Goal: Information Seeking & Learning: Learn about a topic

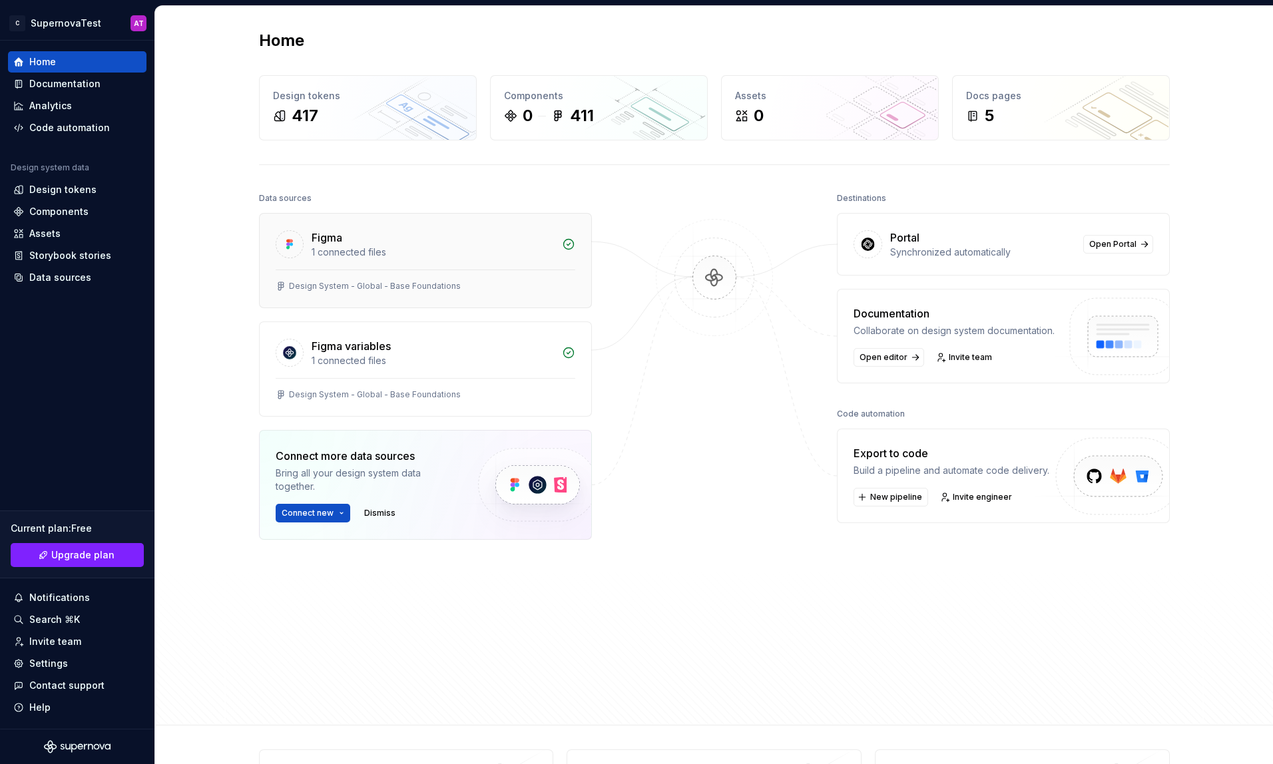
click at [356, 243] on div "Figma" at bounding box center [432, 238] width 242 height 16
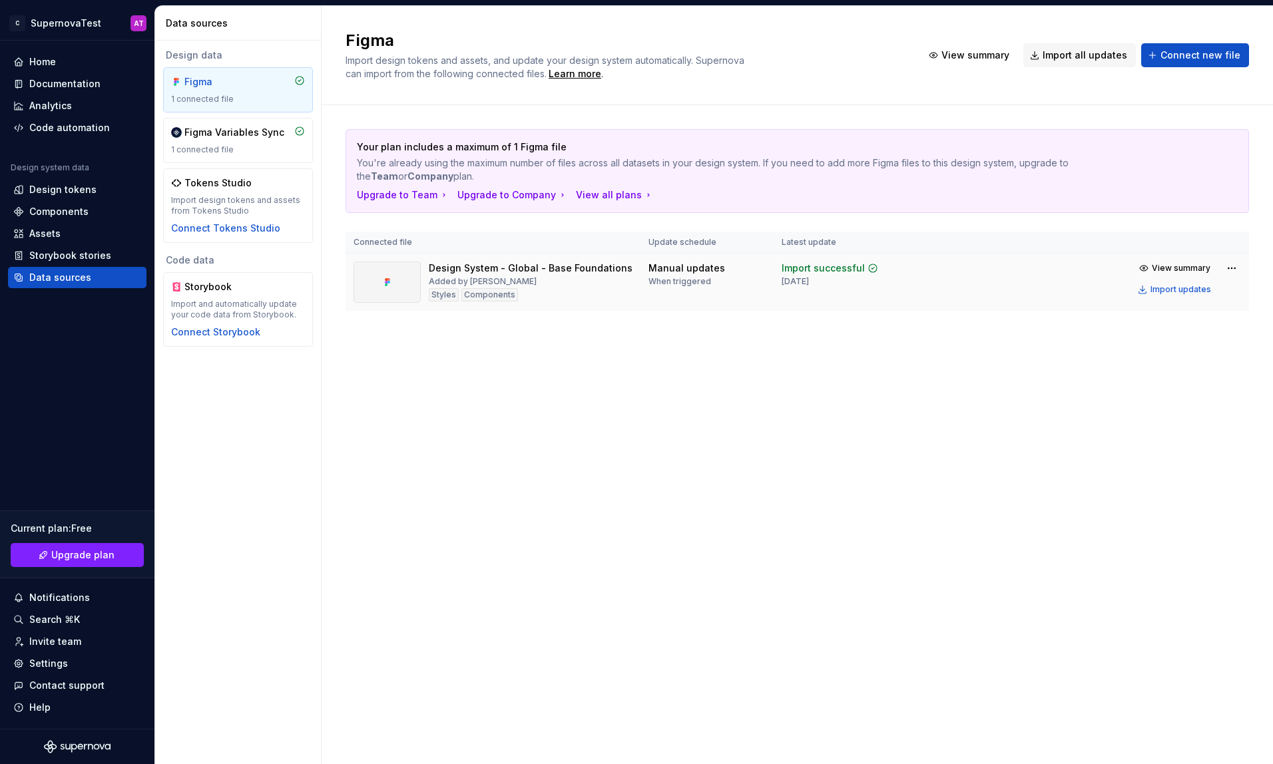
click at [760, 269] on td "Manual updates When triggered" at bounding box center [706, 283] width 133 height 58
click at [220, 133] on div "Figma Variables Sync" at bounding box center [234, 132] width 100 height 13
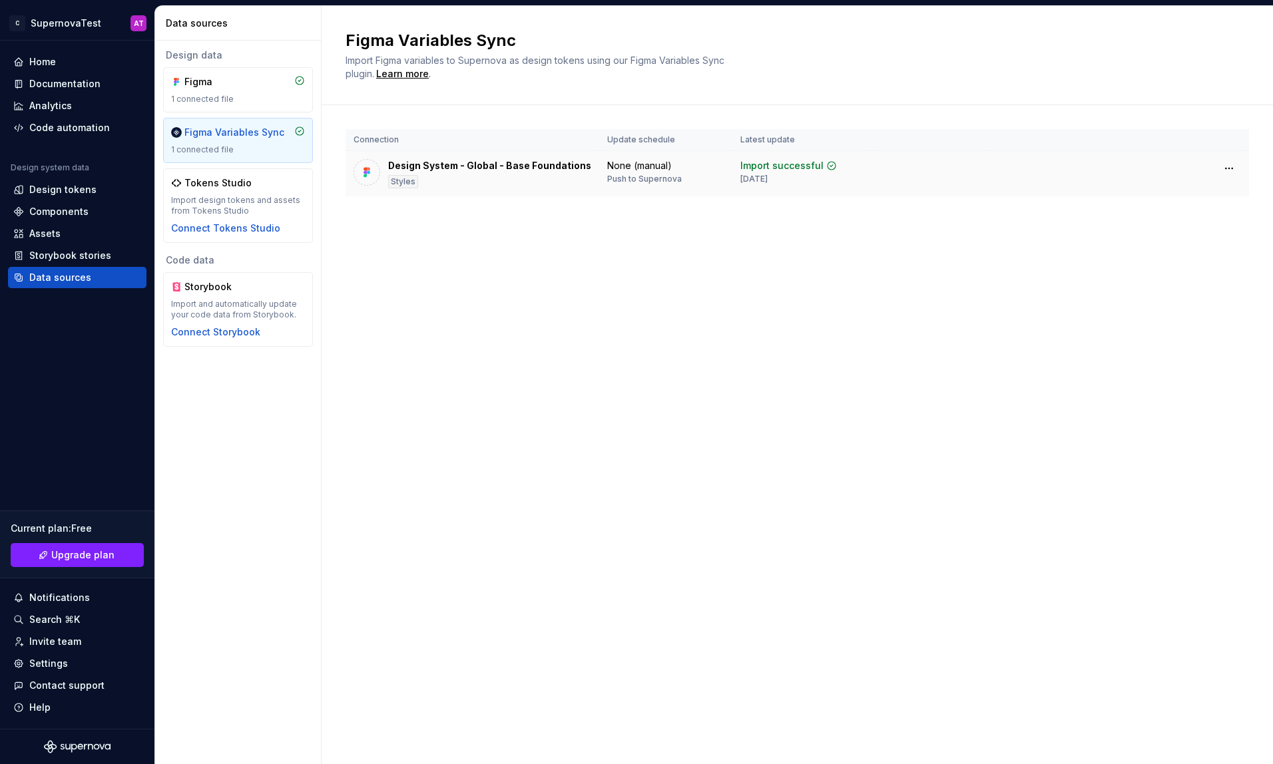
click at [638, 174] on div "Push to Supernova" at bounding box center [644, 179] width 75 height 11
click at [459, 166] on div "Design System - Global - Base Foundations" at bounding box center [489, 165] width 203 height 13
click at [1229, 167] on html "C SupernovaTest AT Home Documentation Analytics Code automation Design system d…" at bounding box center [636, 382] width 1273 height 764
click at [1030, 170] on html "C SupernovaTest AT Home Documentation Analytics Code automation Design system d…" at bounding box center [636, 382] width 1273 height 764
click at [51, 188] on div "Design tokens" at bounding box center [62, 189] width 67 height 13
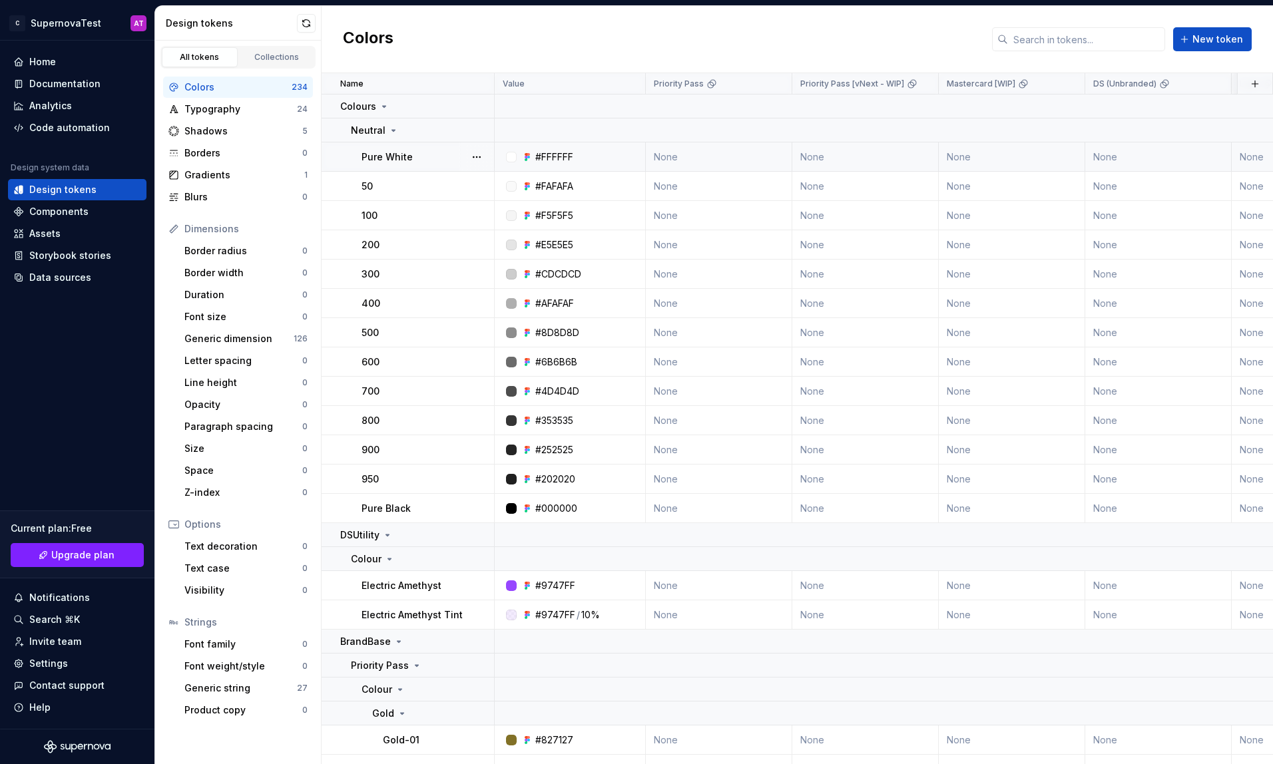
click at [721, 152] on td "None" at bounding box center [719, 156] width 146 height 29
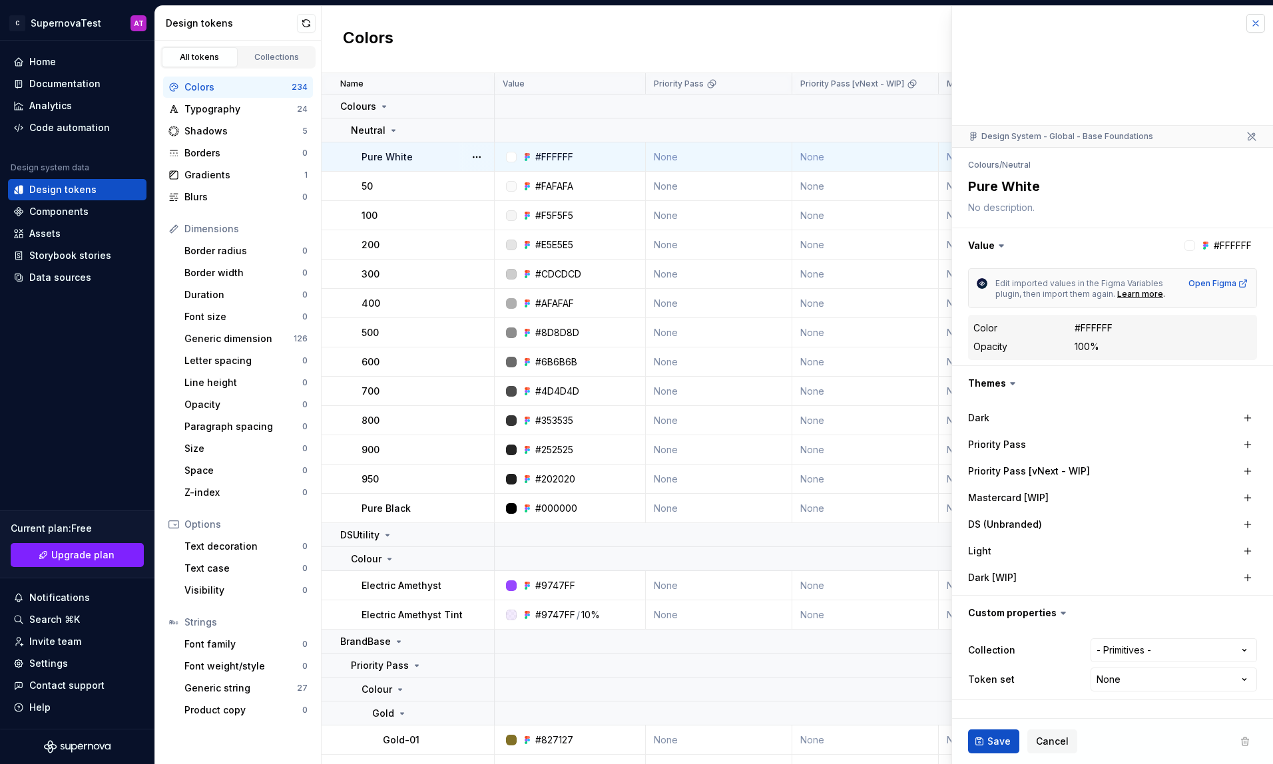
click at [1251, 21] on button "button" at bounding box center [1255, 23] width 19 height 19
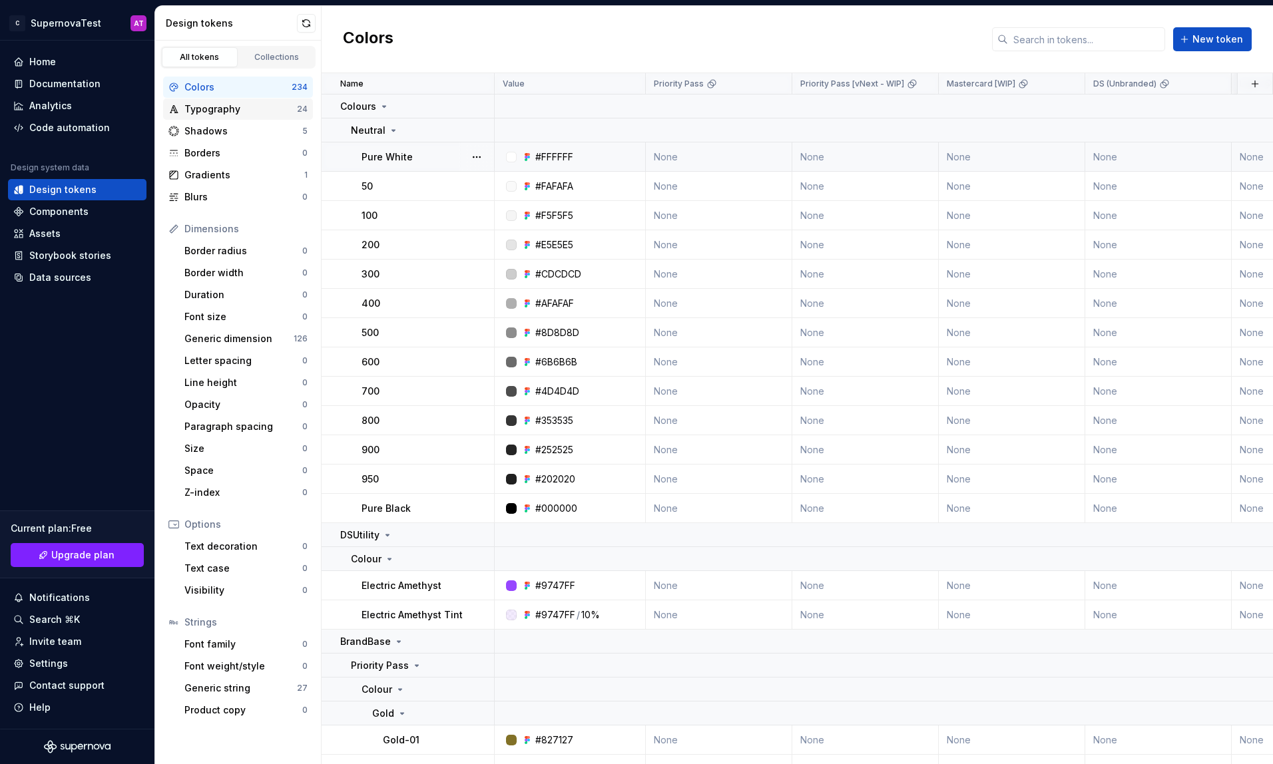
click at [216, 109] on div "Typography" at bounding box center [240, 109] width 112 height 13
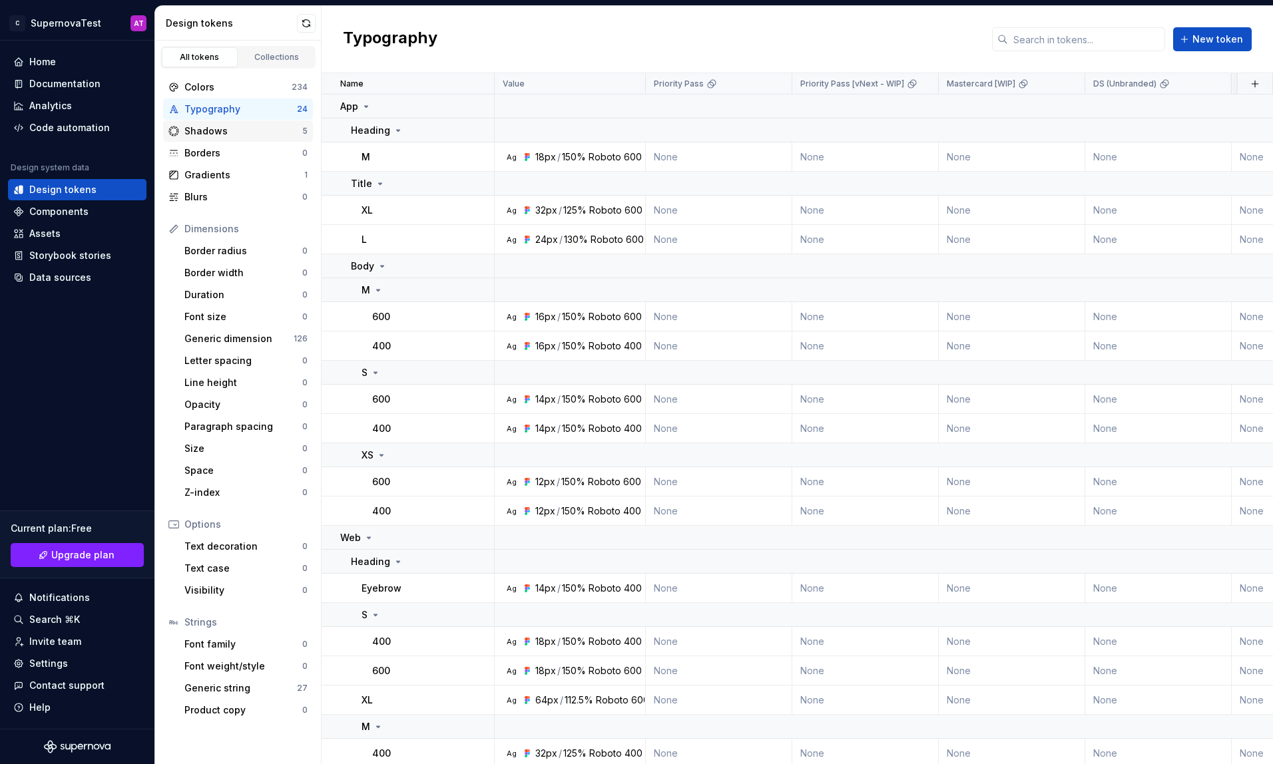
click at [233, 134] on div "Shadows" at bounding box center [243, 130] width 118 height 13
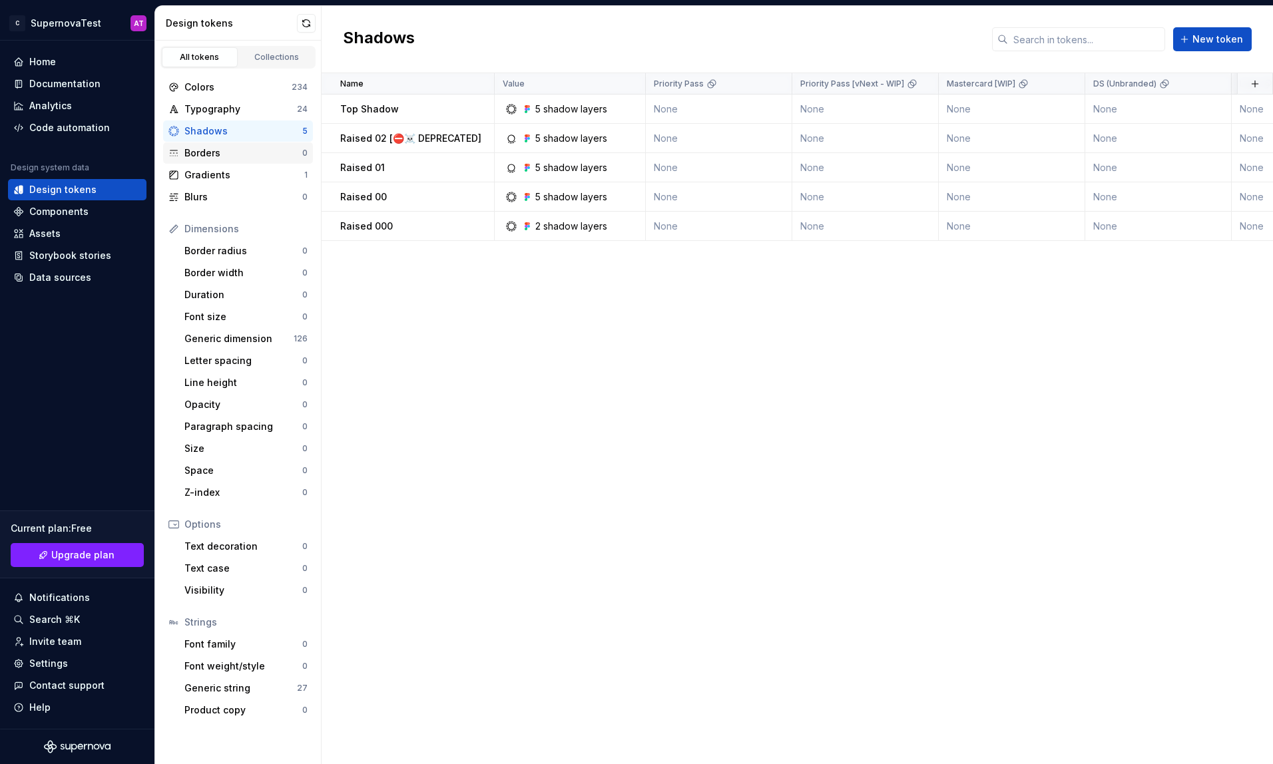
click at [224, 151] on div "Borders" at bounding box center [243, 152] width 118 height 13
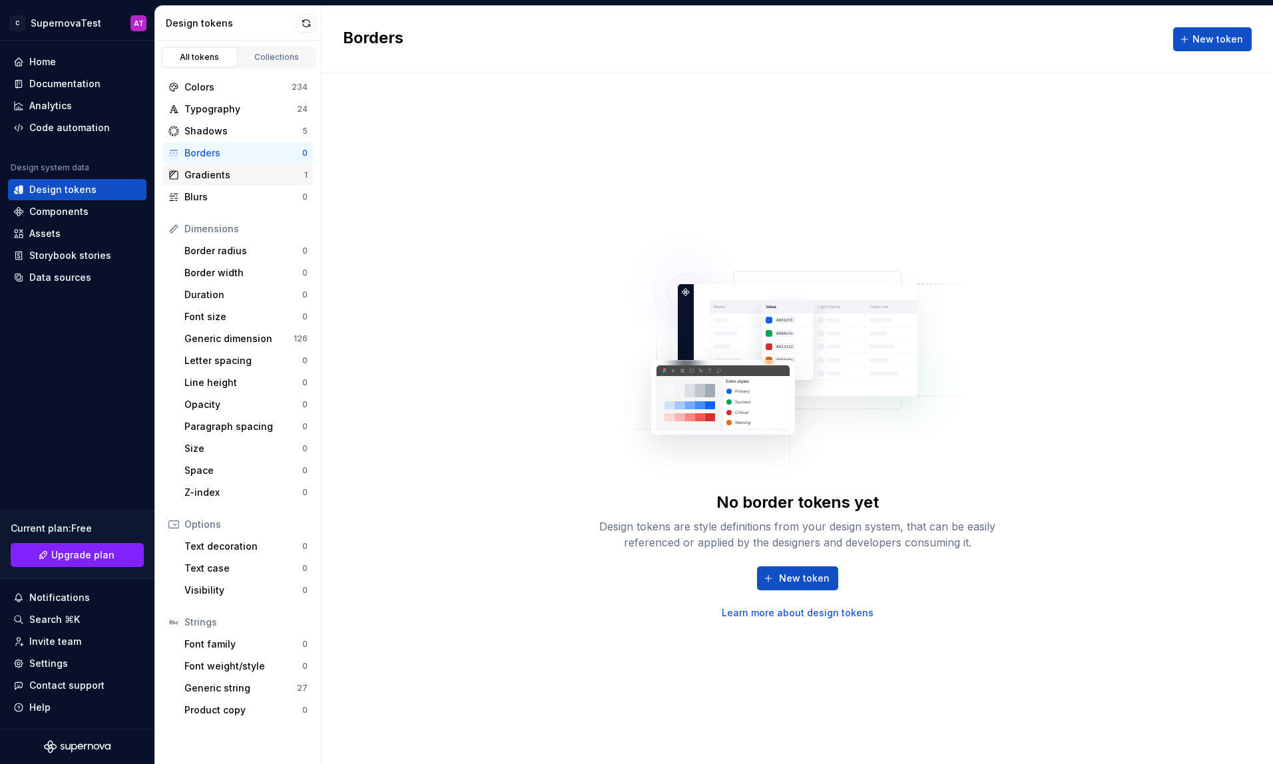
click at [234, 176] on div "Gradients" at bounding box center [244, 174] width 120 height 13
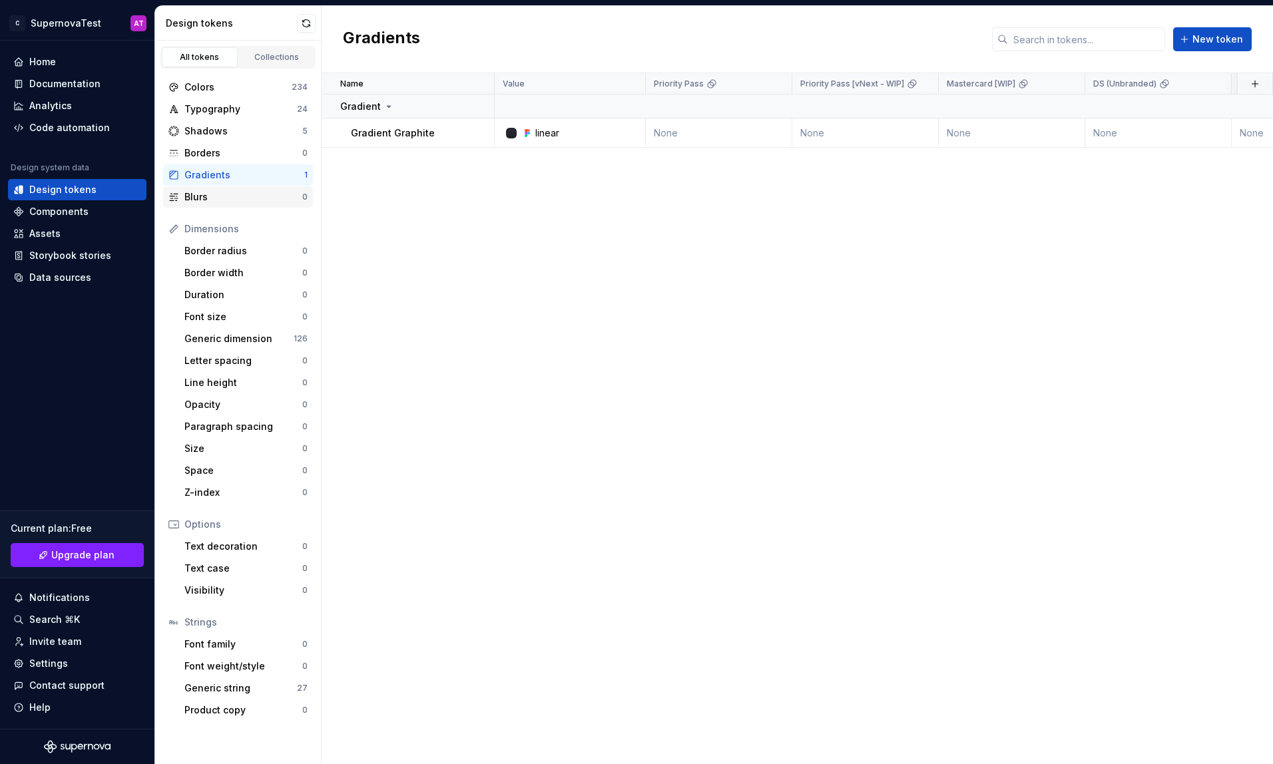
click at [247, 201] on div "Blurs" at bounding box center [243, 196] width 118 height 13
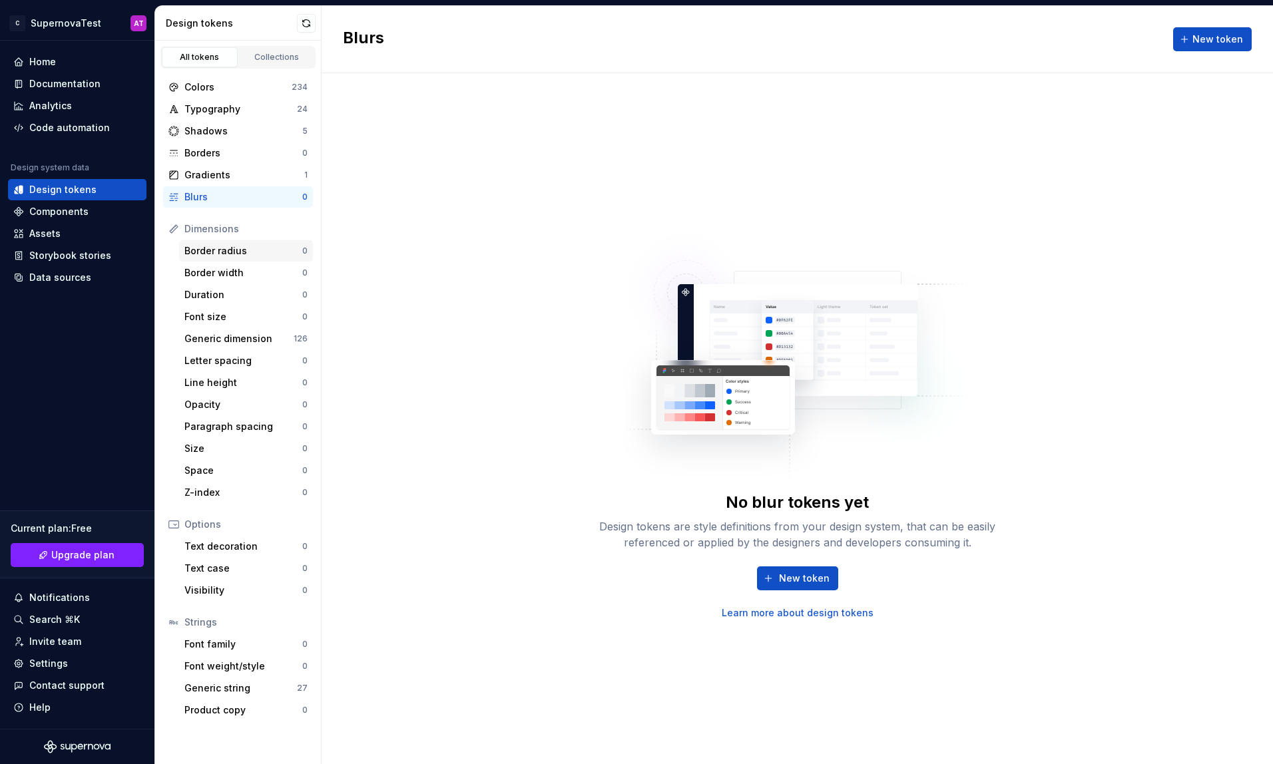
click at [238, 249] on div "Border radius" at bounding box center [243, 250] width 118 height 13
click at [238, 271] on div "Border width" at bounding box center [243, 272] width 118 height 13
click at [205, 294] on div "Duration" at bounding box center [243, 294] width 118 height 13
click at [246, 339] on div "Generic dimension" at bounding box center [238, 338] width 109 height 13
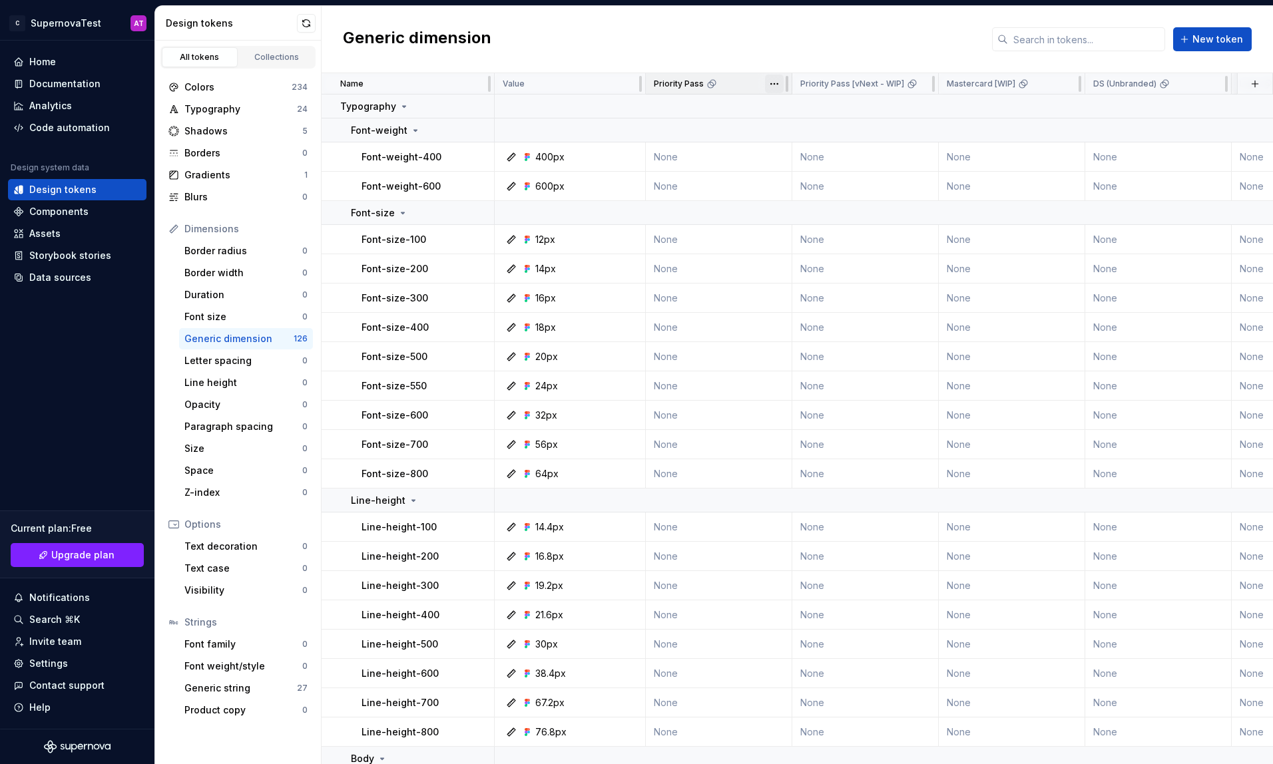
click at [776, 90] on html "C SupernovaTest AT Home Documentation Analytics Code automation Design system d…" at bounding box center [636, 382] width 1273 height 764
click at [775, 86] on html "C SupernovaTest AT Home Documentation Analytics Code automation Design system d…" at bounding box center [636, 382] width 1273 height 764
drag, startPoint x: 545, startPoint y: 153, endPoint x: 620, endPoint y: 155, distance: 74.6
click at [622, 154] on div "400px" at bounding box center [573, 156] width 141 height 13
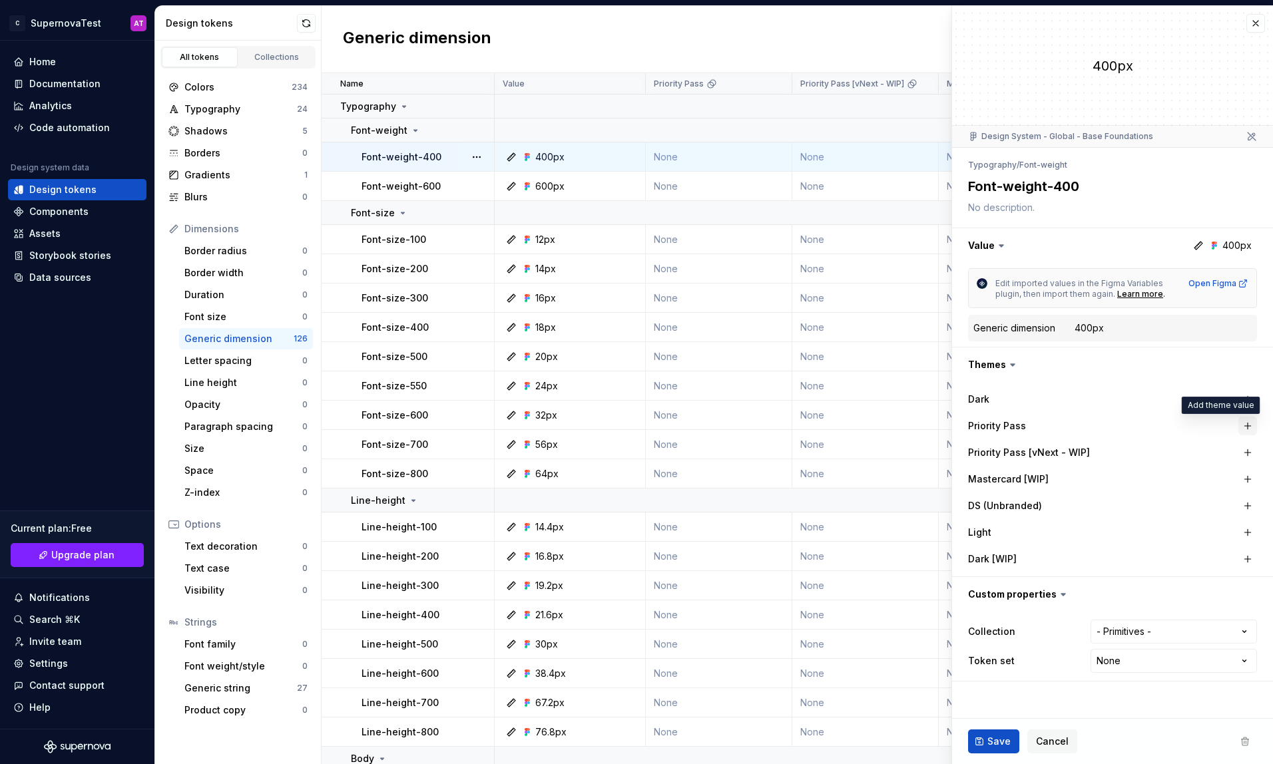
click at [1245, 425] on button "button" at bounding box center [1247, 426] width 19 height 19
click at [1106, 425] on button "button" at bounding box center [1102, 426] width 24 height 24
type textarea "*"
click at [1243, 24] on div "400px" at bounding box center [1112, 65] width 321 height 119
drag, startPoint x: 1253, startPoint y: 25, endPoint x: 1248, endPoint y: 31, distance: 8.0
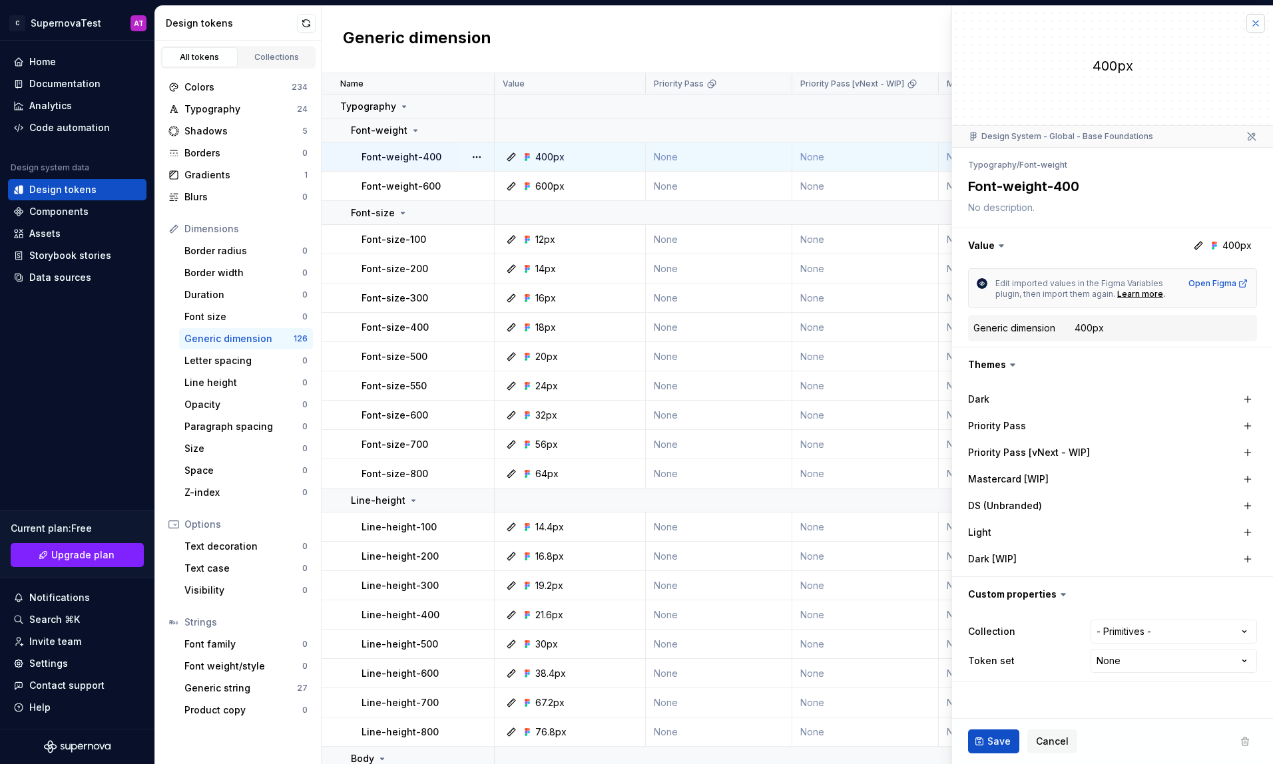
click at [1253, 25] on button "button" at bounding box center [1255, 23] width 19 height 19
